Goal: Task Accomplishment & Management: Complete application form

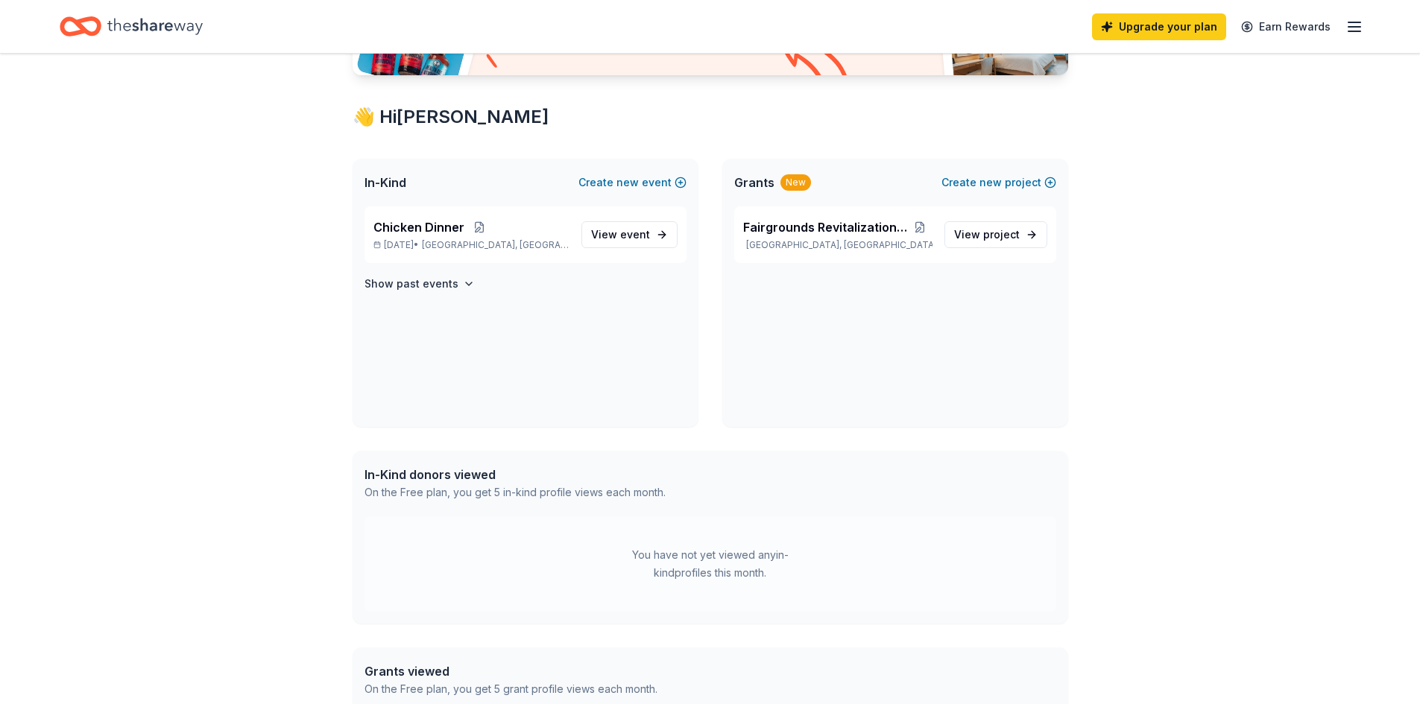
scroll to position [298, 0]
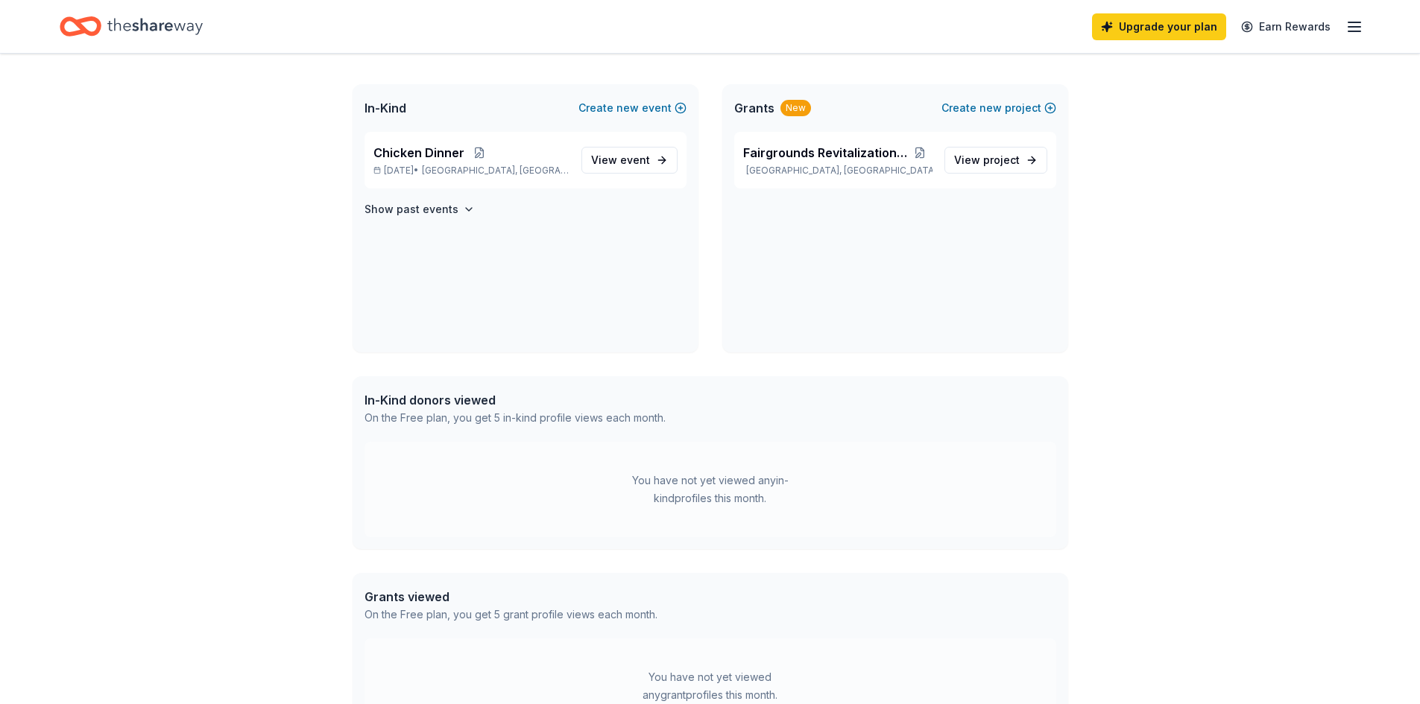
click at [1346, 22] on icon "button" at bounding box center [1354, 27] width 18 height 18
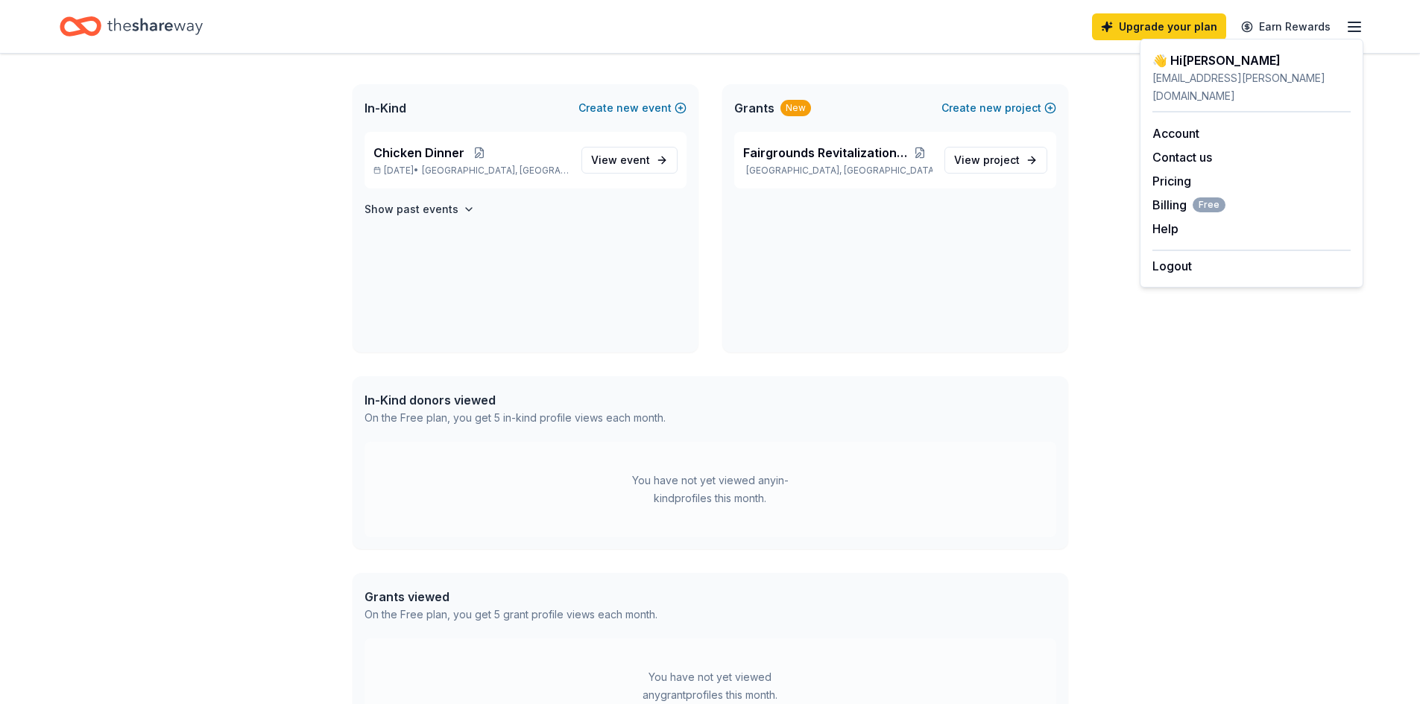
click at [1346, 22] on icon "button" at bounding box center [1354, 27] width 18 height 18
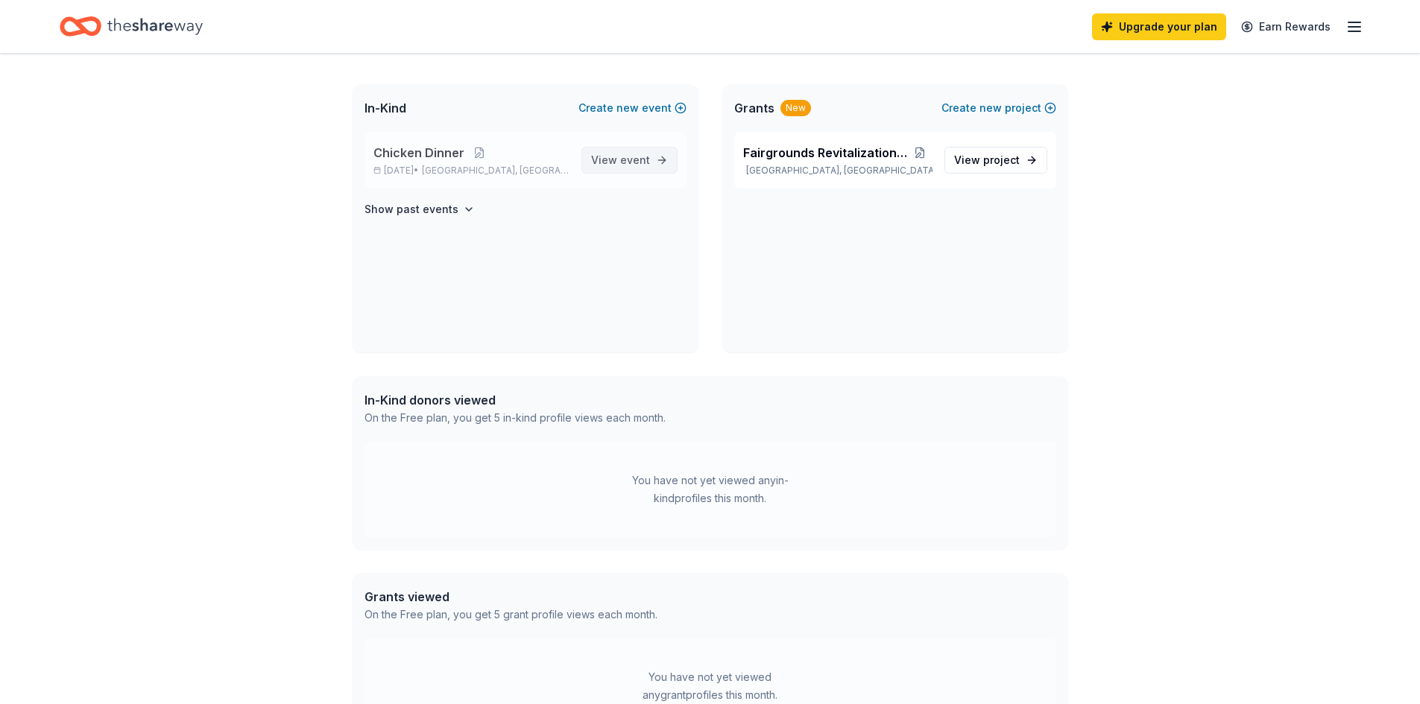
click at [630, 164] on span "event" at bounding box center [635, 160] width 30 height 13
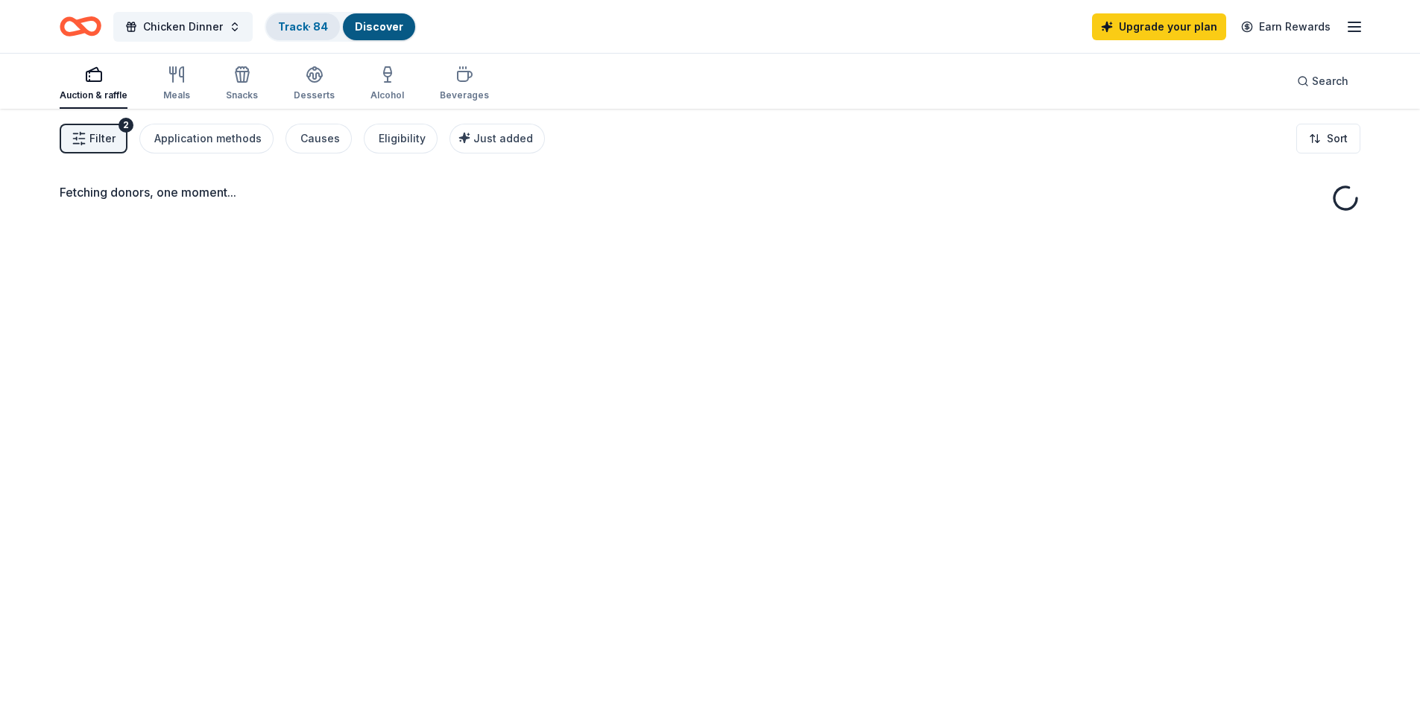
click at [331, 33] on div "Track · 84" at bounding box center [303, 26] width 74 height 27
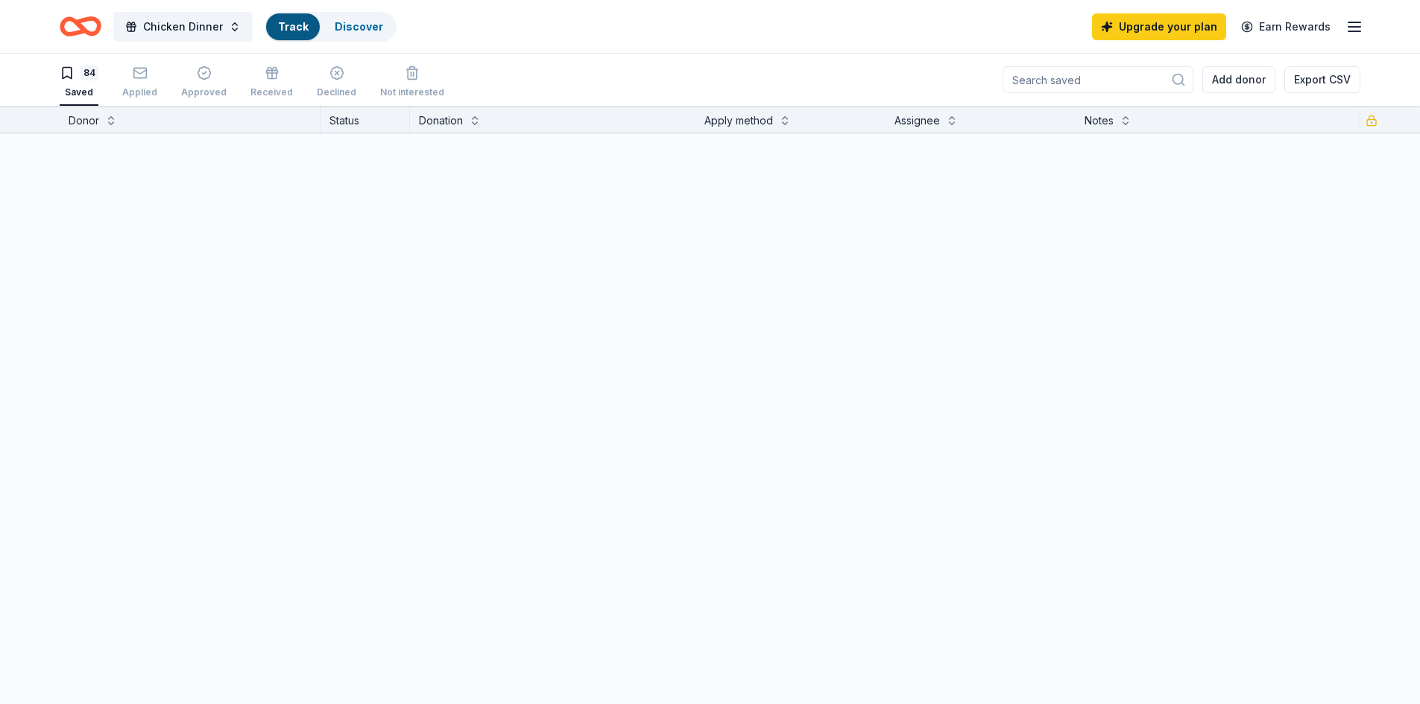
scroll to position [1, 0]
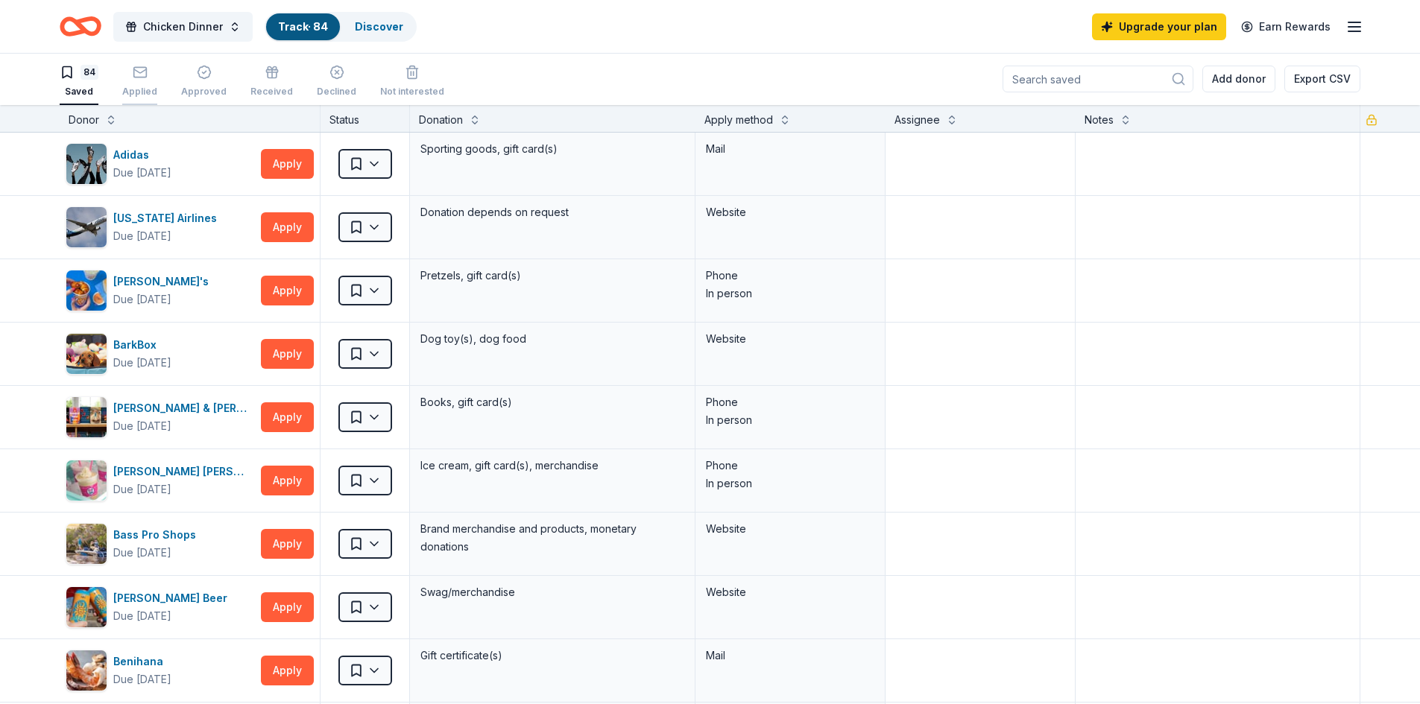
click at [144, 80] on div "Applied" at bounding box center [139, 81] width 35 height 33
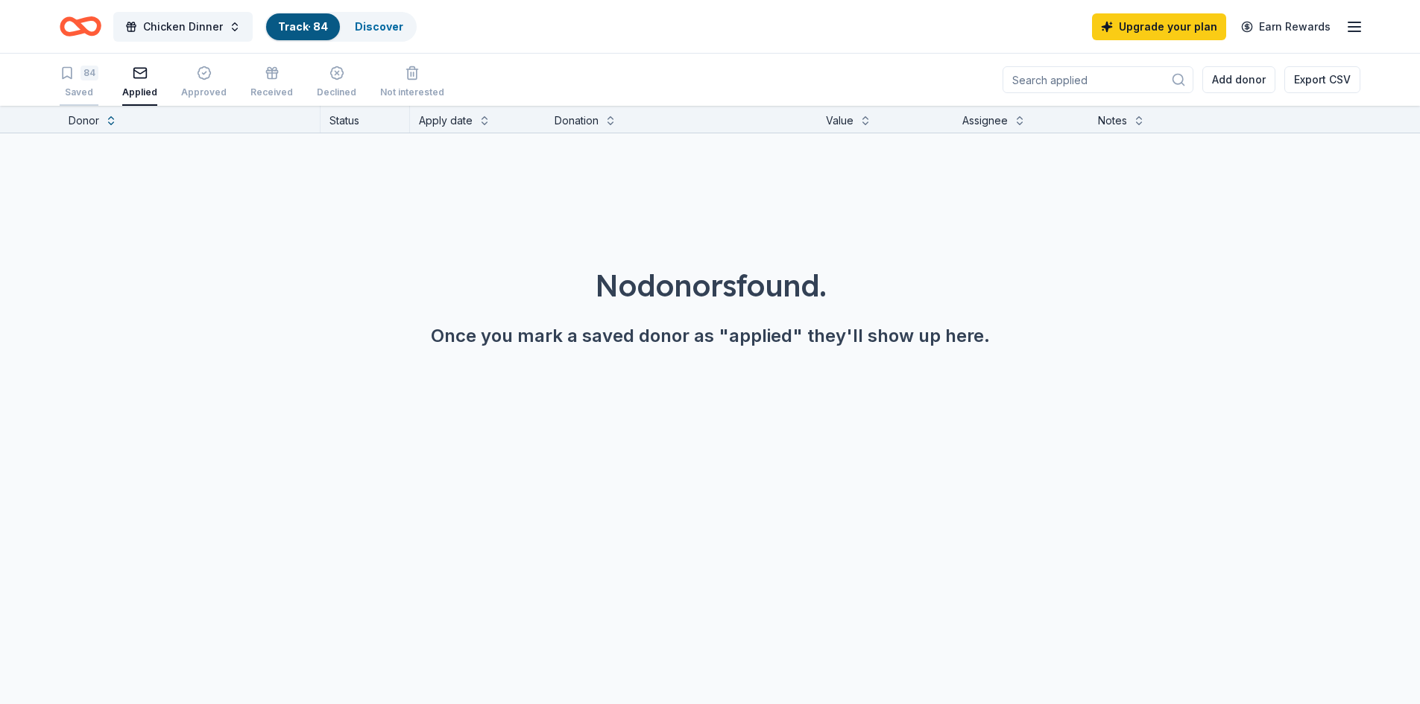
click at [60, 75] on icon "button" at bounding box center [67, 73] width 15 height 15
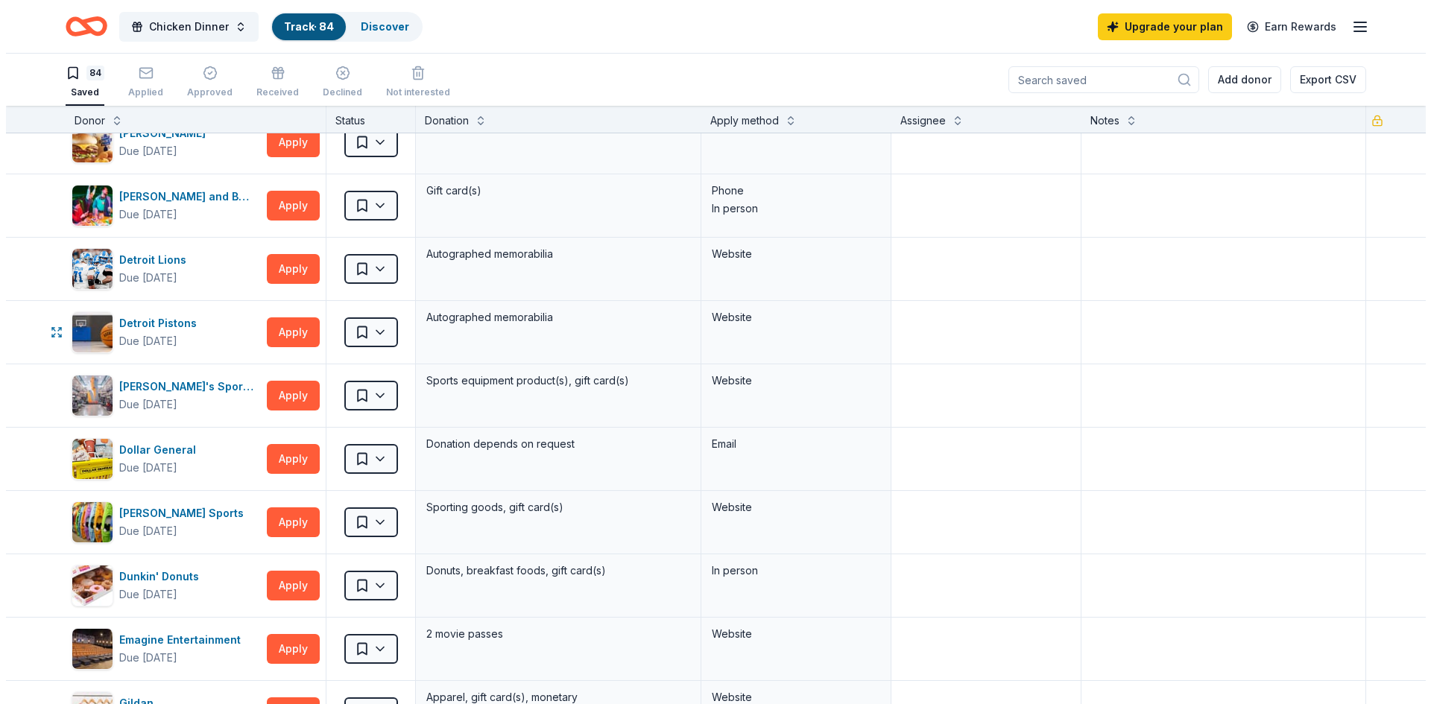
scroll to position [1565, 0]
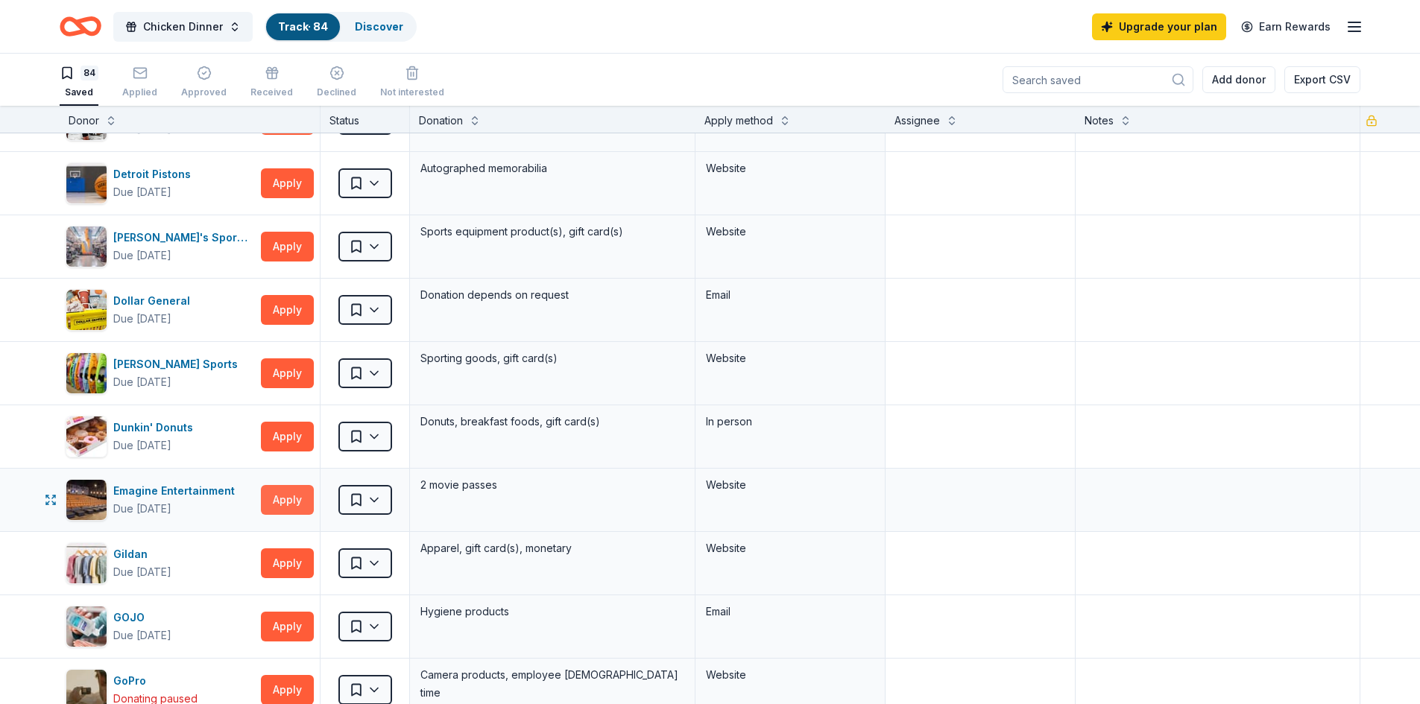
click at [280, 496] on button "Apply" at bounding box center [287, 500] width 53 height 30
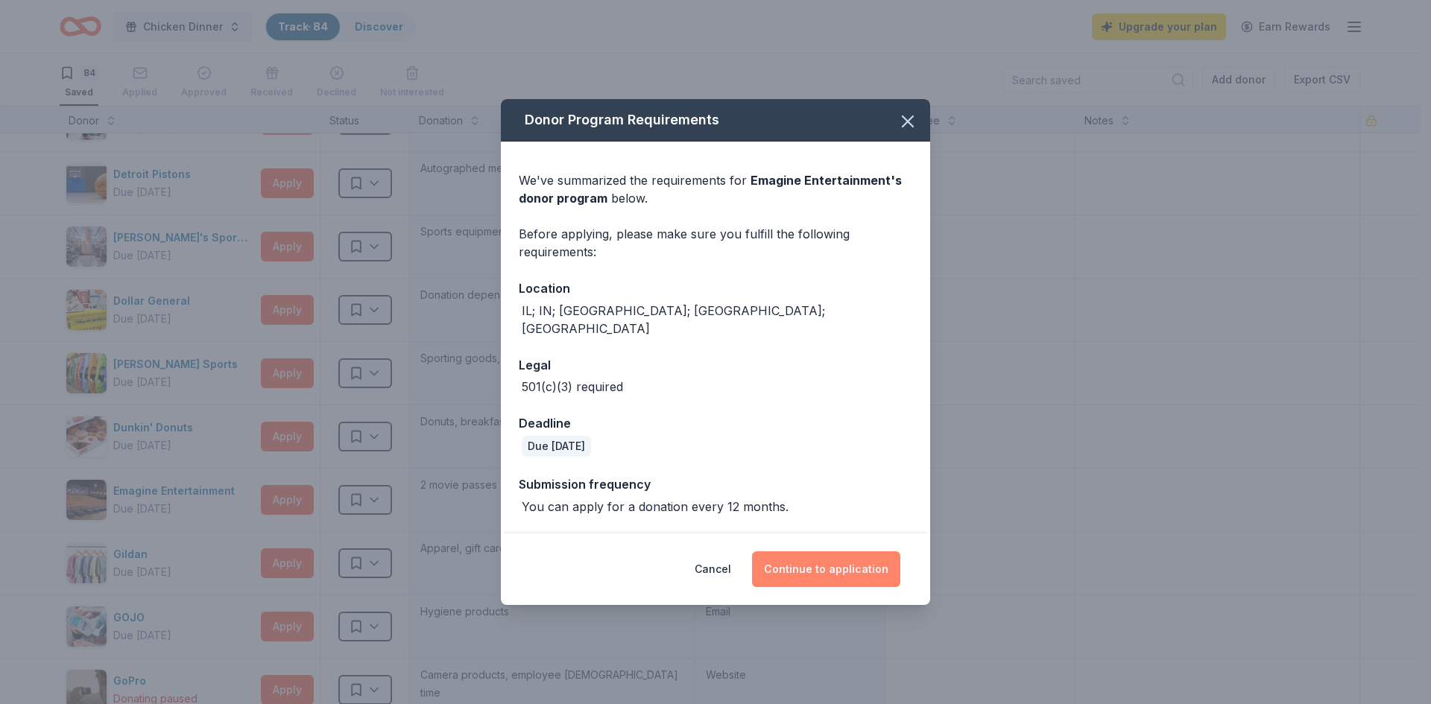
click at [852, 555] on button "Continue to application" at bounding box center [826, 570] width 148 height 36
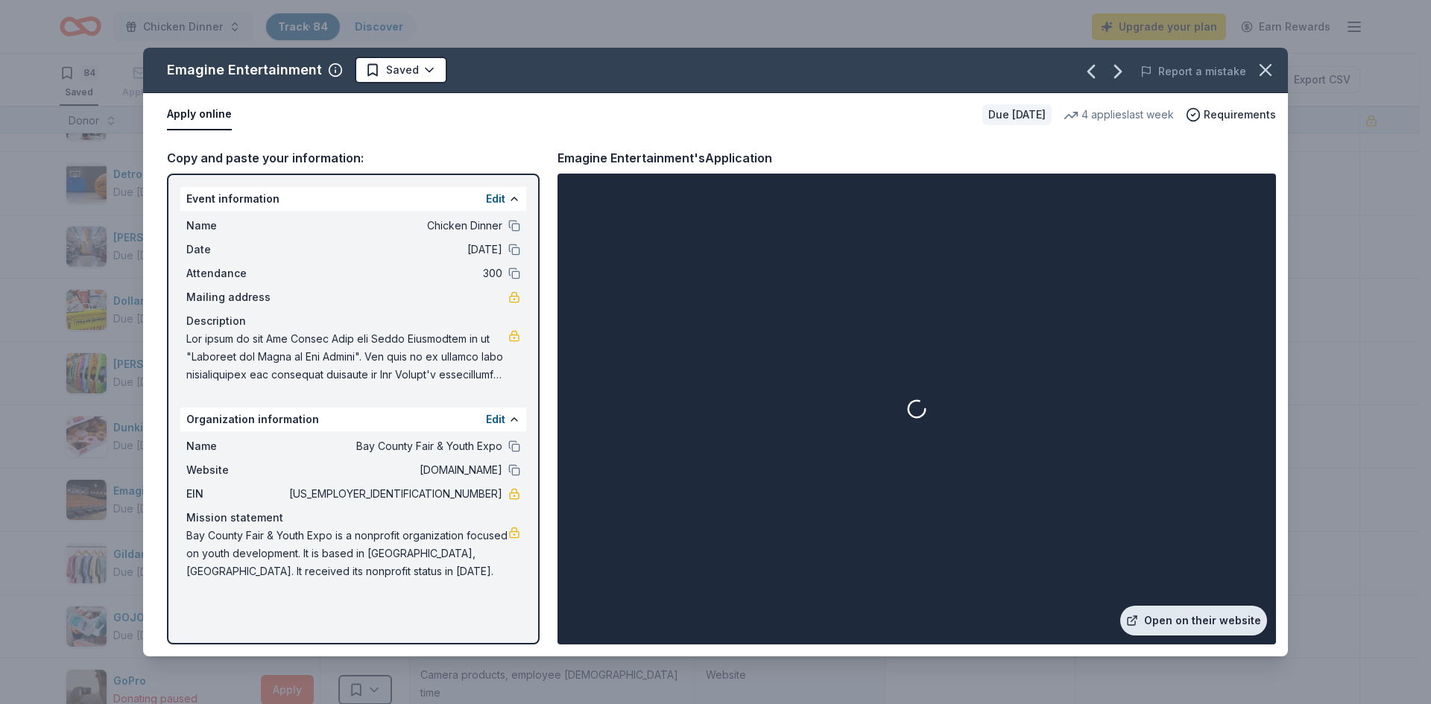
click at [1209, 617] on link "Open on their website" at bounding box center [1193, 621] width 147 height 30
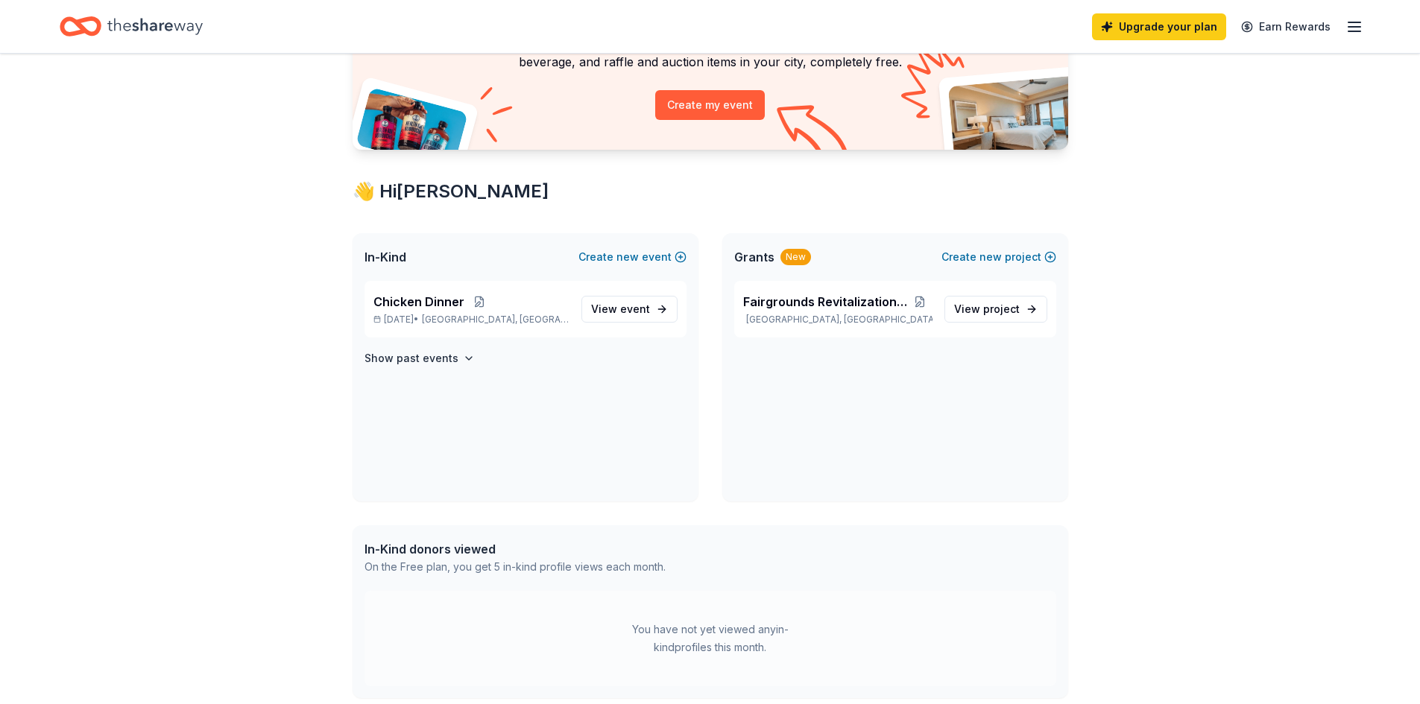
scroll to position [224, 0]
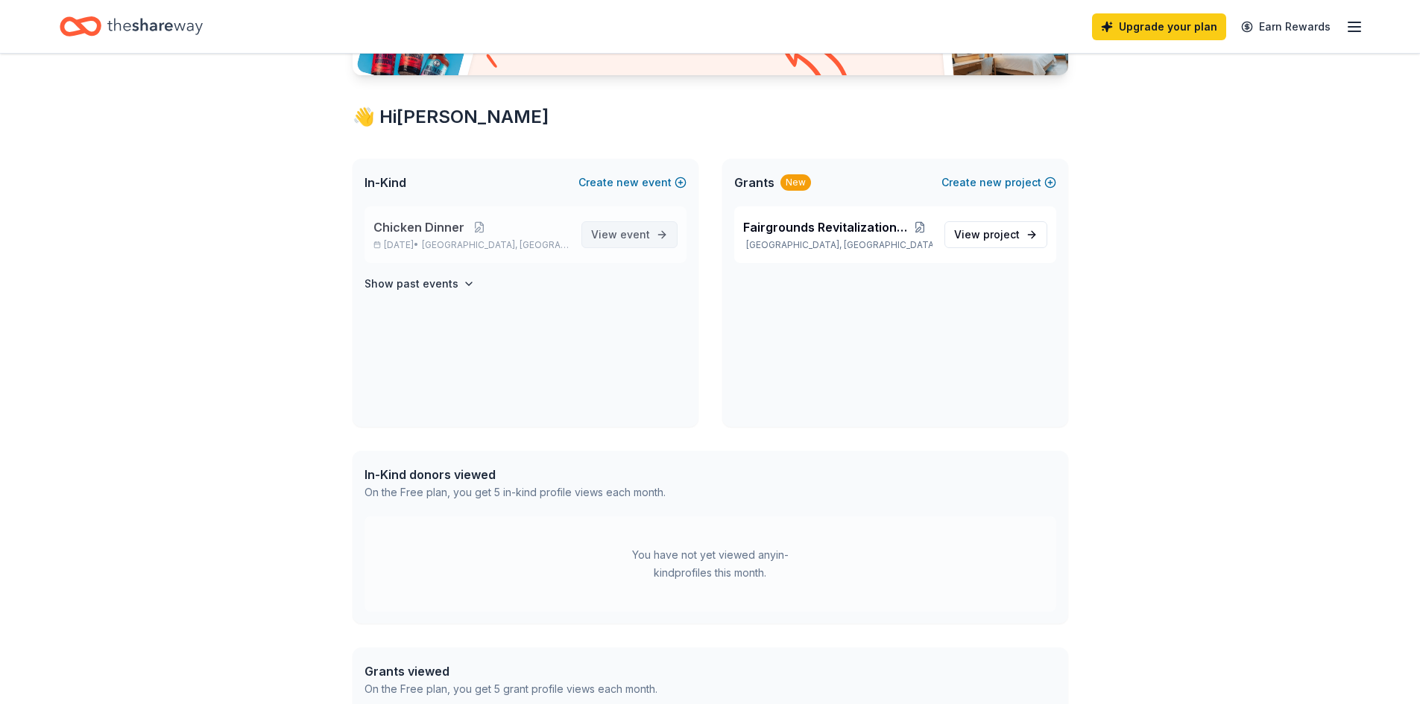
click at [620, 239] on span "View event" at bounding box center [620, 235] width 59 height 18
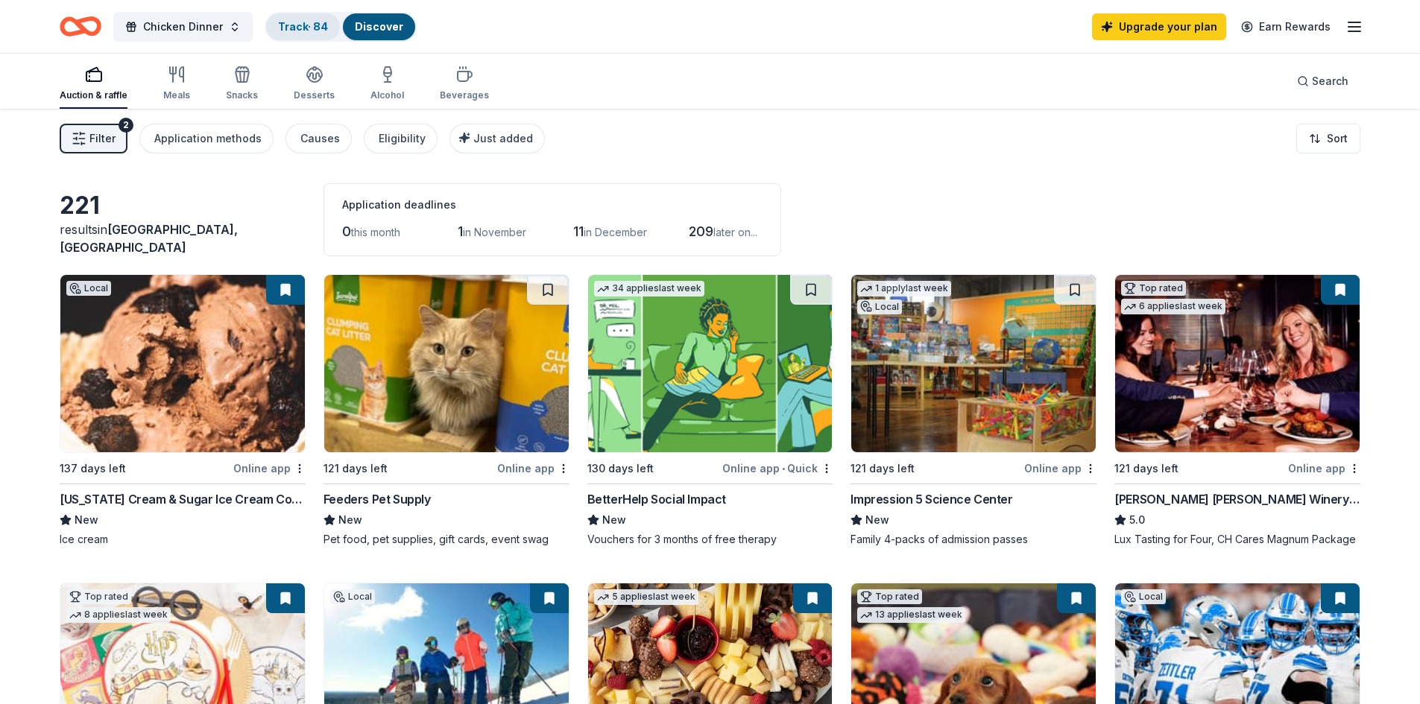
click at [298, 25] on link "Track · 84" at bounding box center [303, 26] width 50 height 13
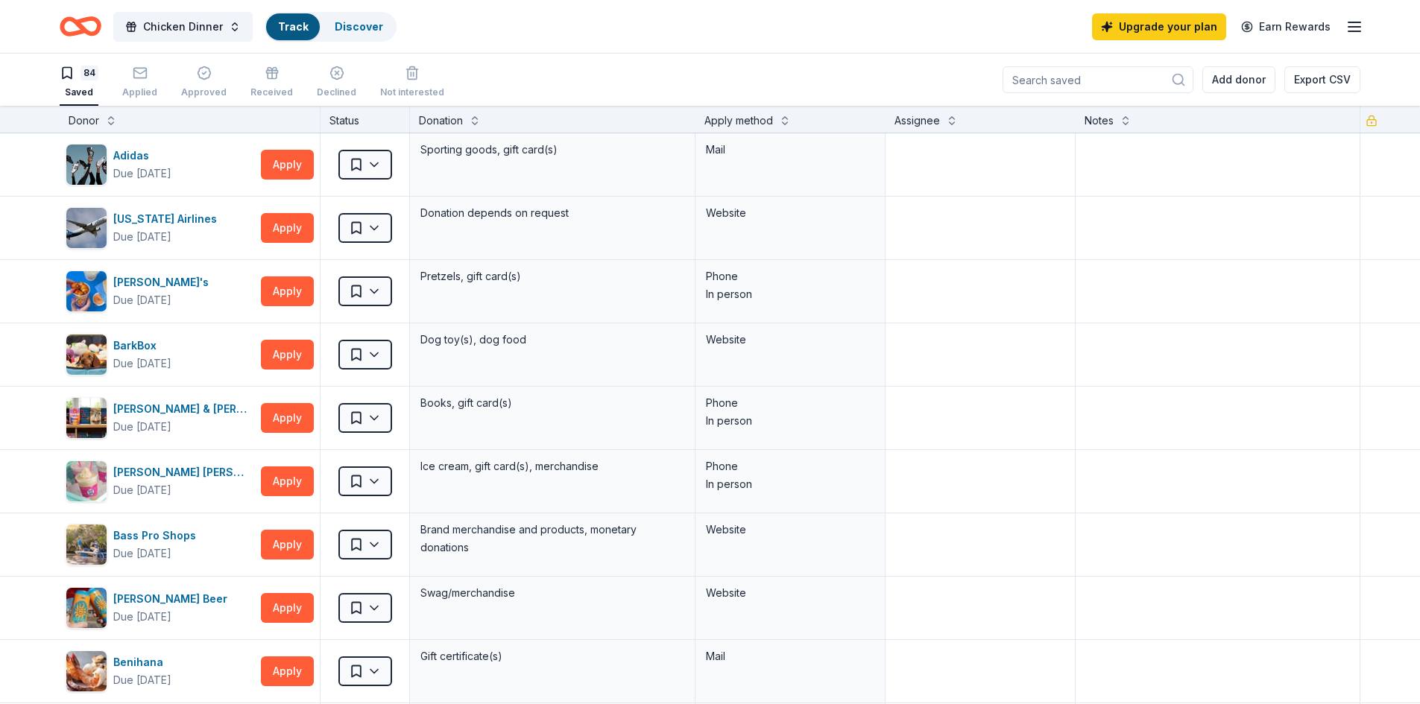
scroll to position [1, 0]
click at [353, 153] on html "Chicken Dinner Track · 84 Discover Upgrade your plan Earn Rewards 84 Saved Appl…" at bounding box center [710, 351] width 1420 height 704
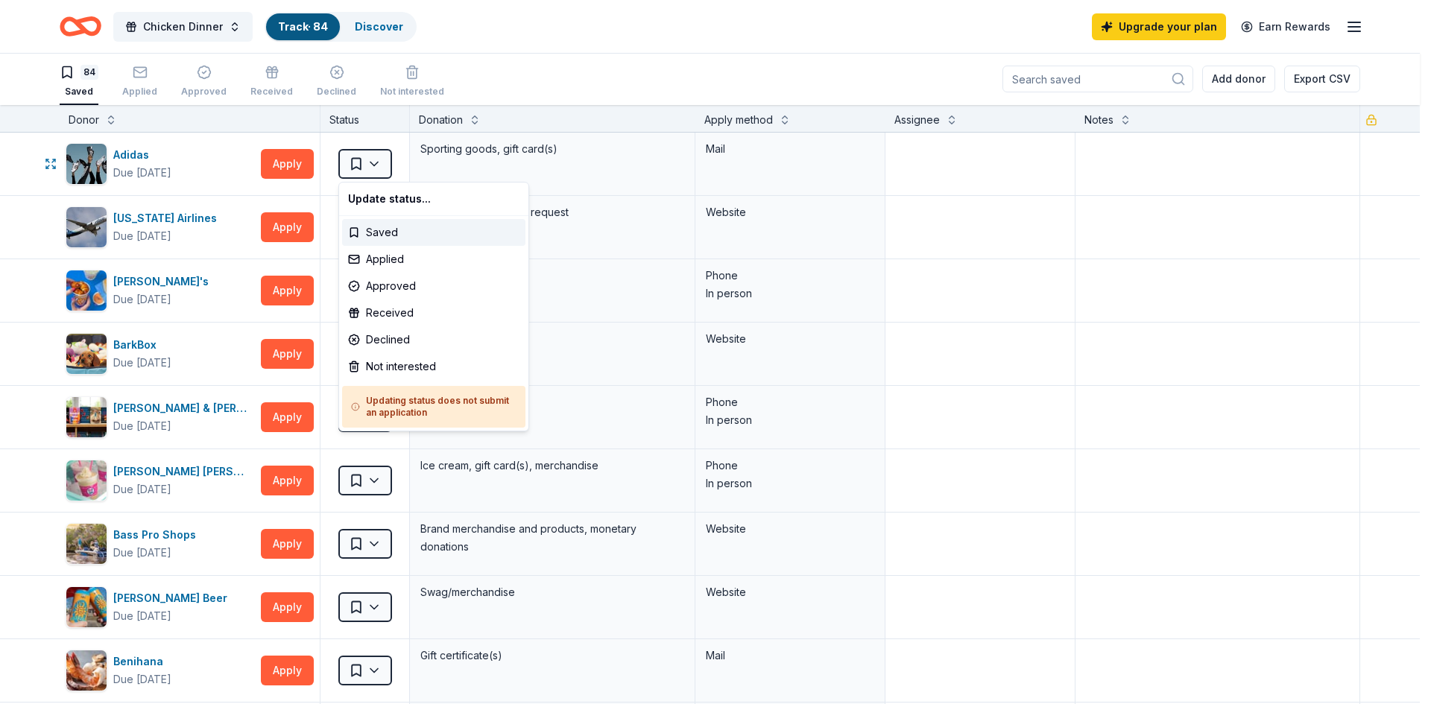
click at [356, 156] on html "Chicken Dinner Track · 84 Discover Upgrade your plan Earn Rewards 84 Saved Appl…" at bounding box center [715, 351] width 1431 height 704
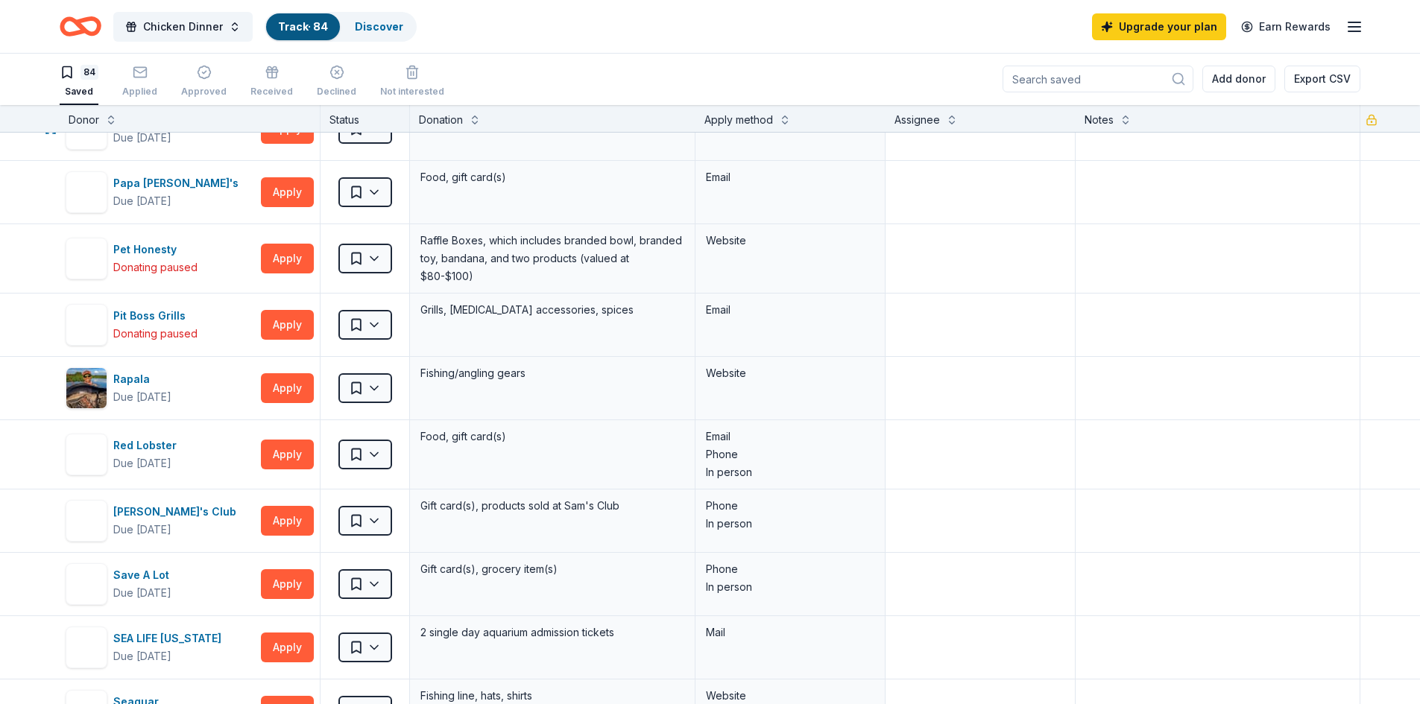
scroll to position [3205, 0]
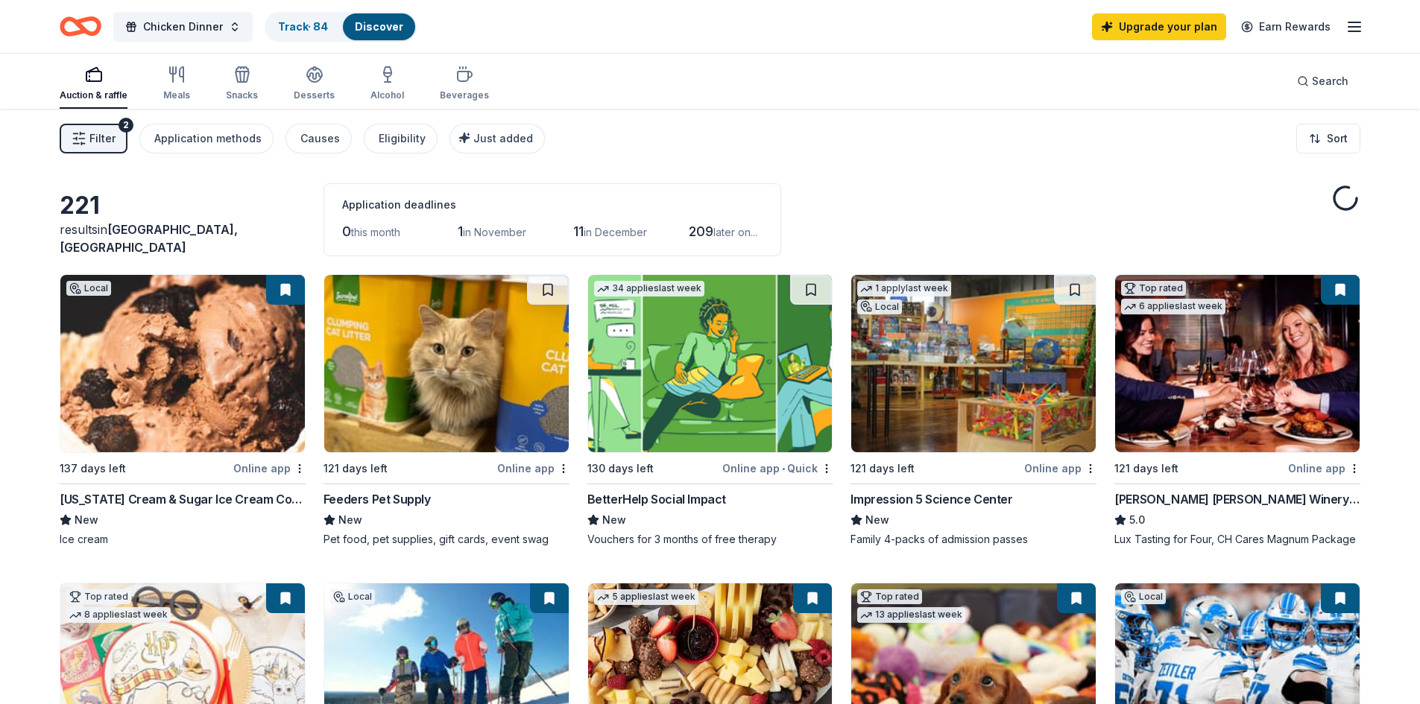
click at [80, 30] on icon "Home" at bounding box center [81, 26] width 42 height 35
